Goal: Task Accomplishment & Management: Use online tool/utility

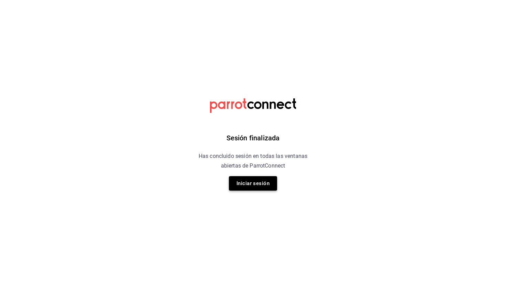
click at [252, 185] on button "Iniciar sesión" at bounding box center [253, 183] width 48 height 14
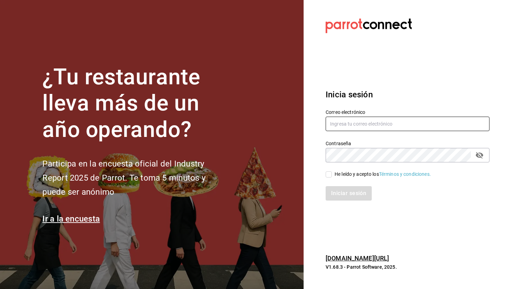
type input "[EMAIL_ADDRESS][DOMAIN_NAME]"
click at [331, 173] on input "He leído y acepto los Términos y condiciones." at bounding box center [328, 174] width 6 height 6
checkbox input "true"
click at [336, 191] on button "Iniciar sesión" at bounding box center [348, 193] width 46 height 14
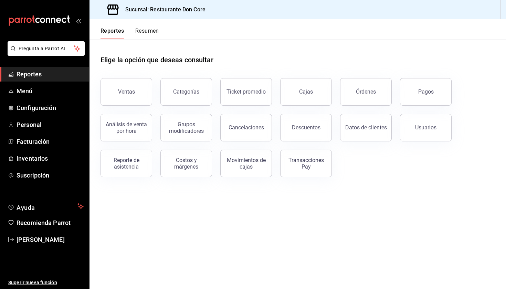
click at [69, 70] on span "Reportes" at bounding box center [50, 73] width 67 height 9
click at [423, 99] on button "Pagos" at bounding box center [426, 92] width 52 height 28
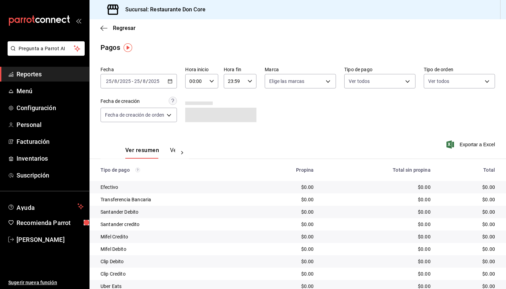
click at [172, 83] on icon "button" at bounding box center [169, 81] width 5 height 5
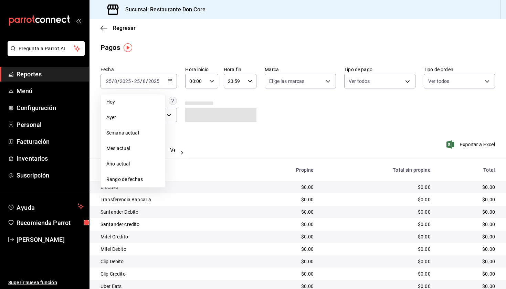
click at [136, 178] on span "Rango de fechas" at bounding box center [132, 179] width 53 height 7
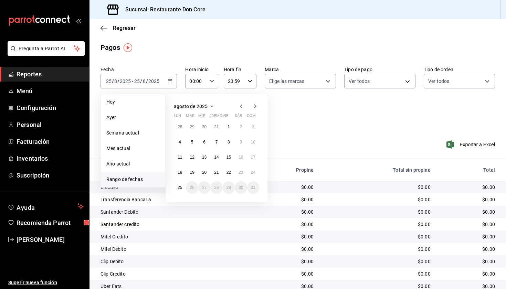
click at [229, 173] on abbr "22" at bounding box center [228, 172] width 4 height 5
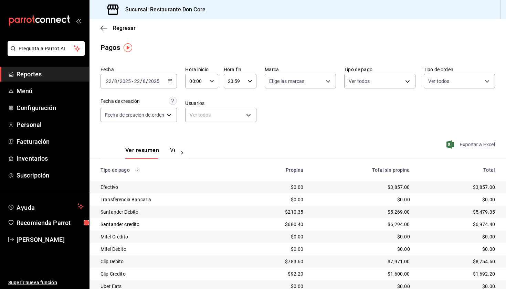
click at [461, 145] on span "Exportar a Excel" at bounding box center [470, 144] width 47 height 8
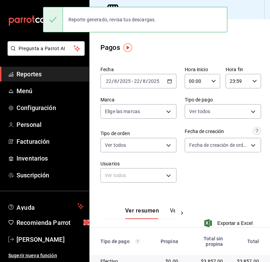
click at [171, 82] on icon "button" at bounding box center [169, 81] width 5 height 5
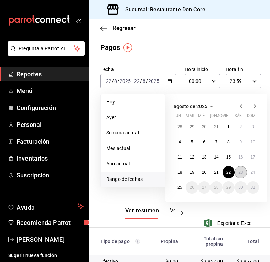
click at [242, 174] on abbr "23" at bounding box center [240, 172] width 4 height 5
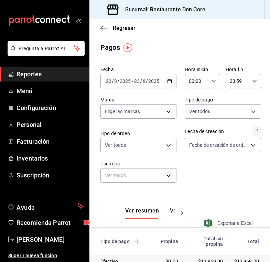
click at [223, 223] on span "Exportar a Excel" at bounding box center [229, 223] width 47 height 8
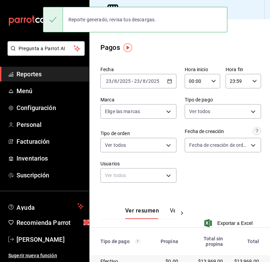
click at [126, 82] on input "2025" at bounding box center [125, 81] width 12 height 6
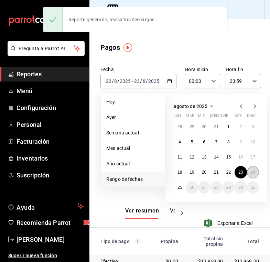
click at [253, 174] on abbr "24" at bounding box center [253, 172] width 4 height 5
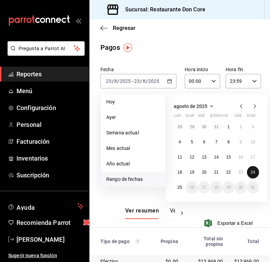
click at [253, 174] on abbr "24" at bounding box center [253, 172] width 4 height 5
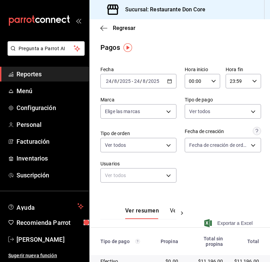
click at [221, 223] on span "Exportar a Excel" at bounding box center [229, 223] width 47 height 8
